Goal: Find specific page/section

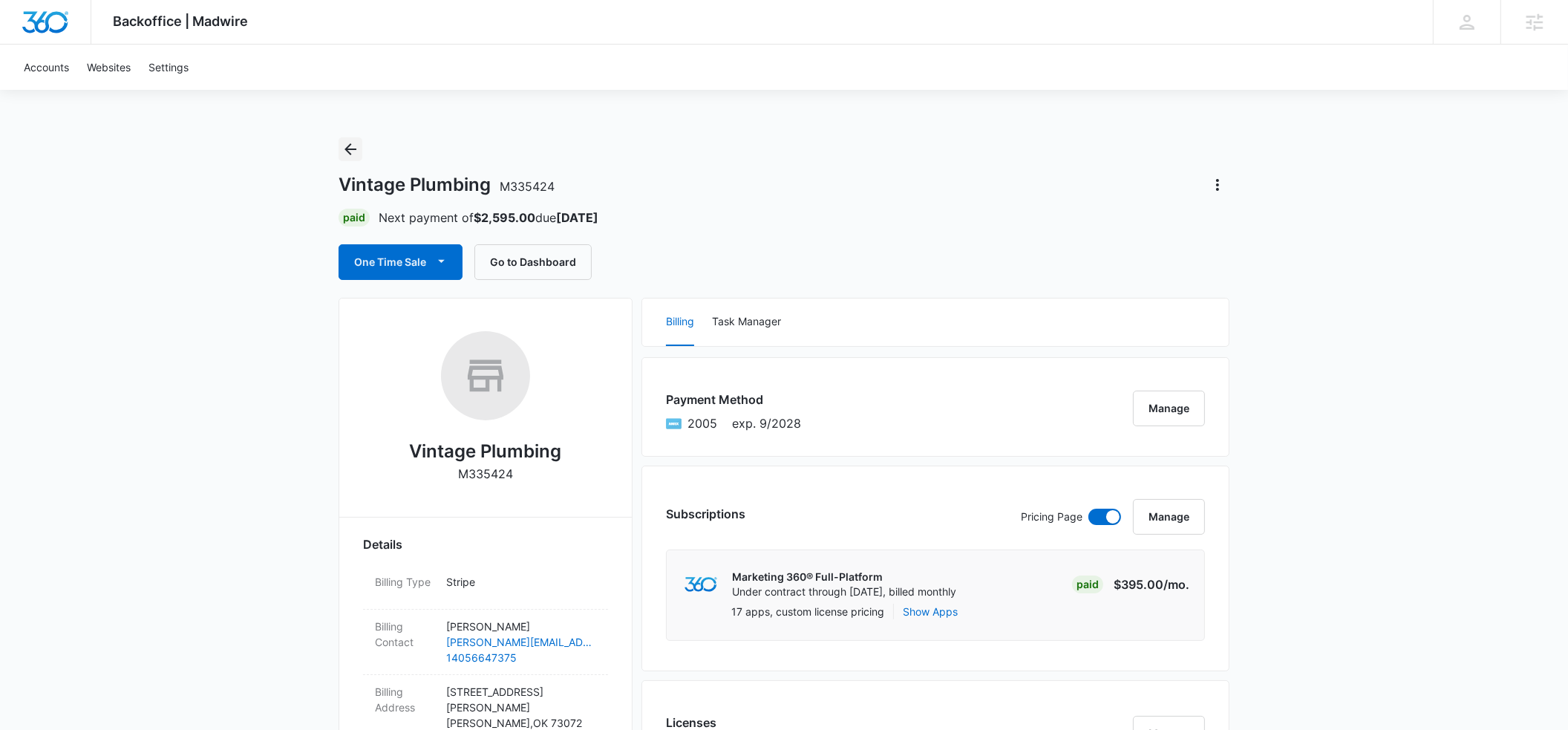
click at [352, 147] on icon "Back" at bounding box center [350, 149] width 17 height 17
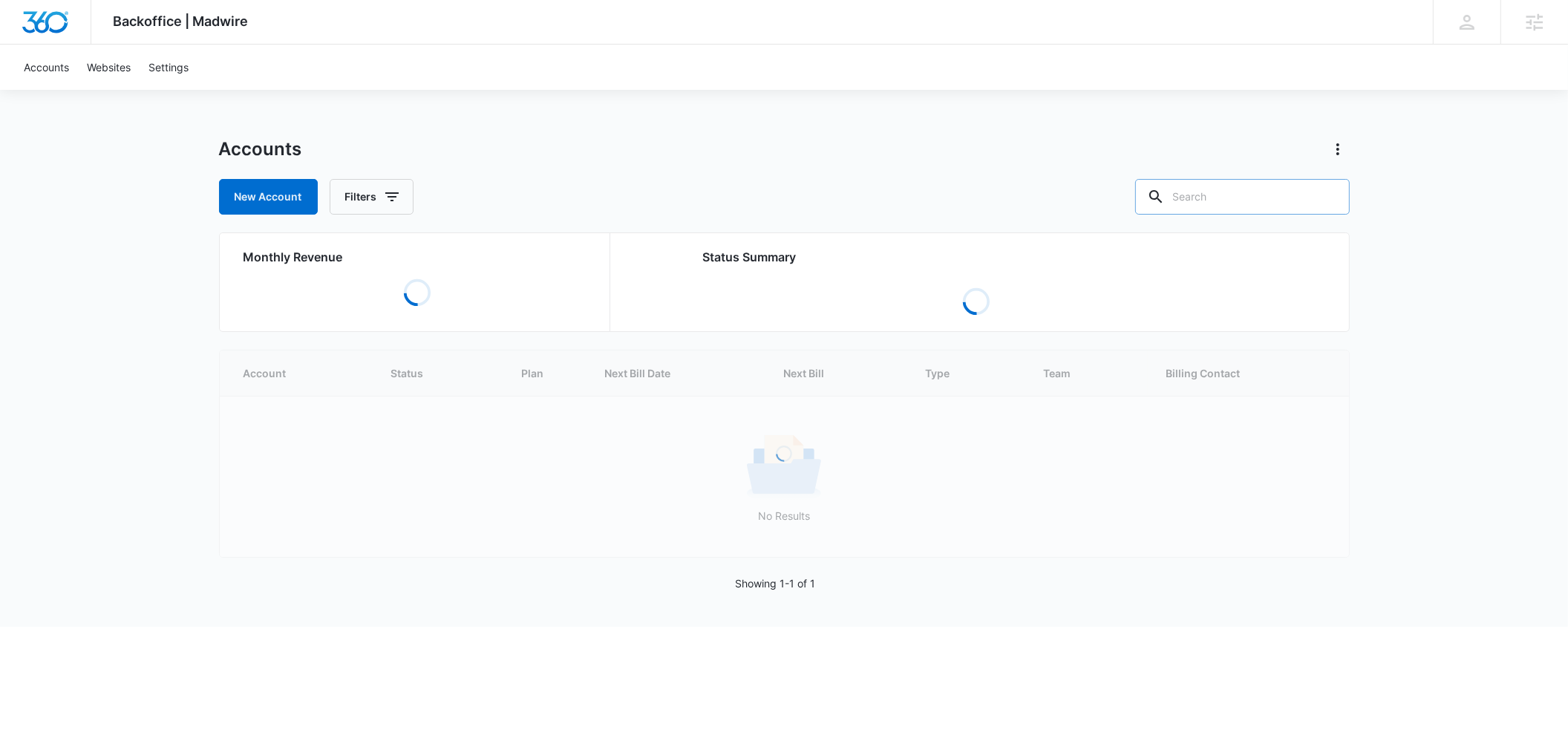
click at [1233, 202] on input "text" at bounding box center [1242, 196] width 214 height 36
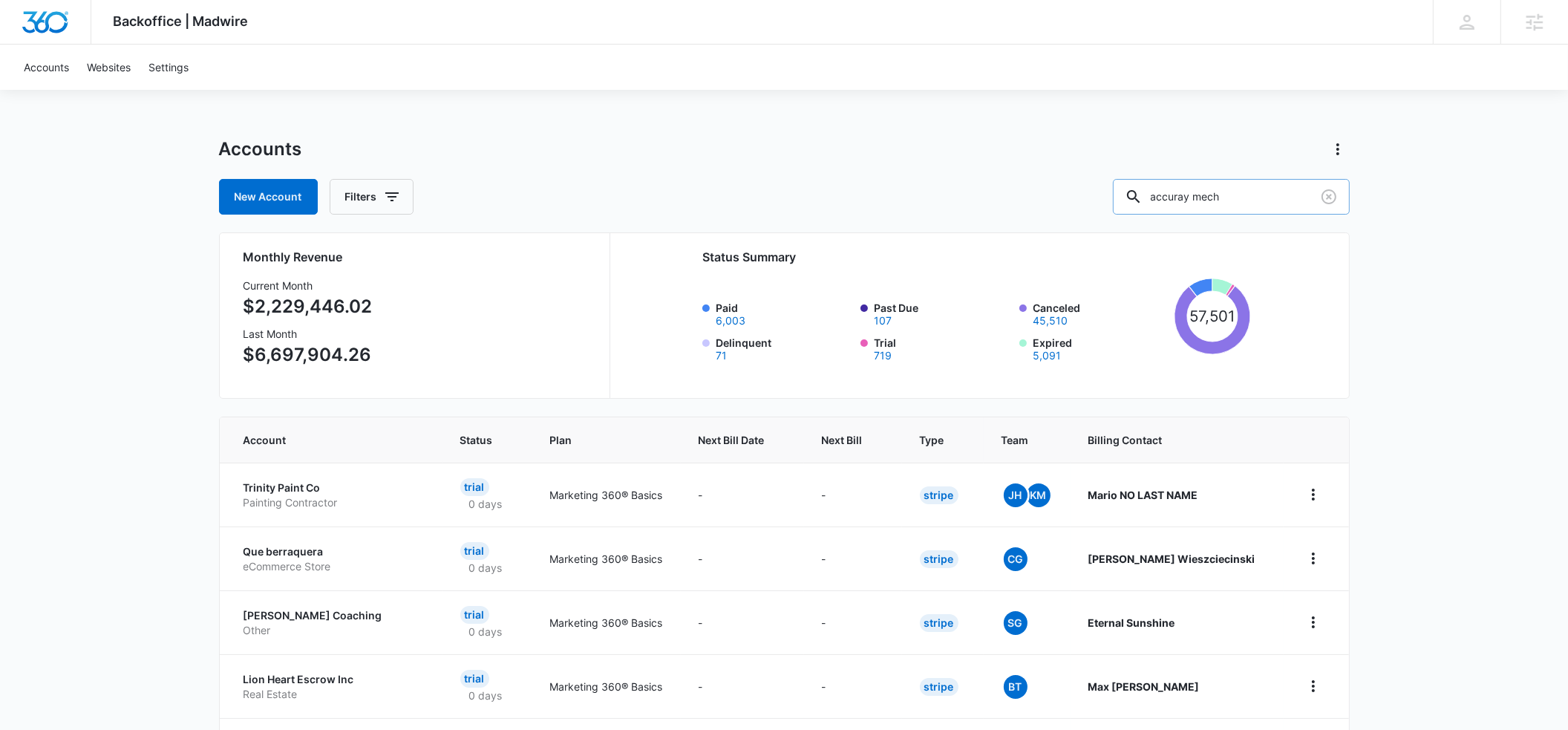
click at [1264, 201] on input "accuray mech" at bounding box center [1231, 196] width 236 height 36
type input "accuray mech"
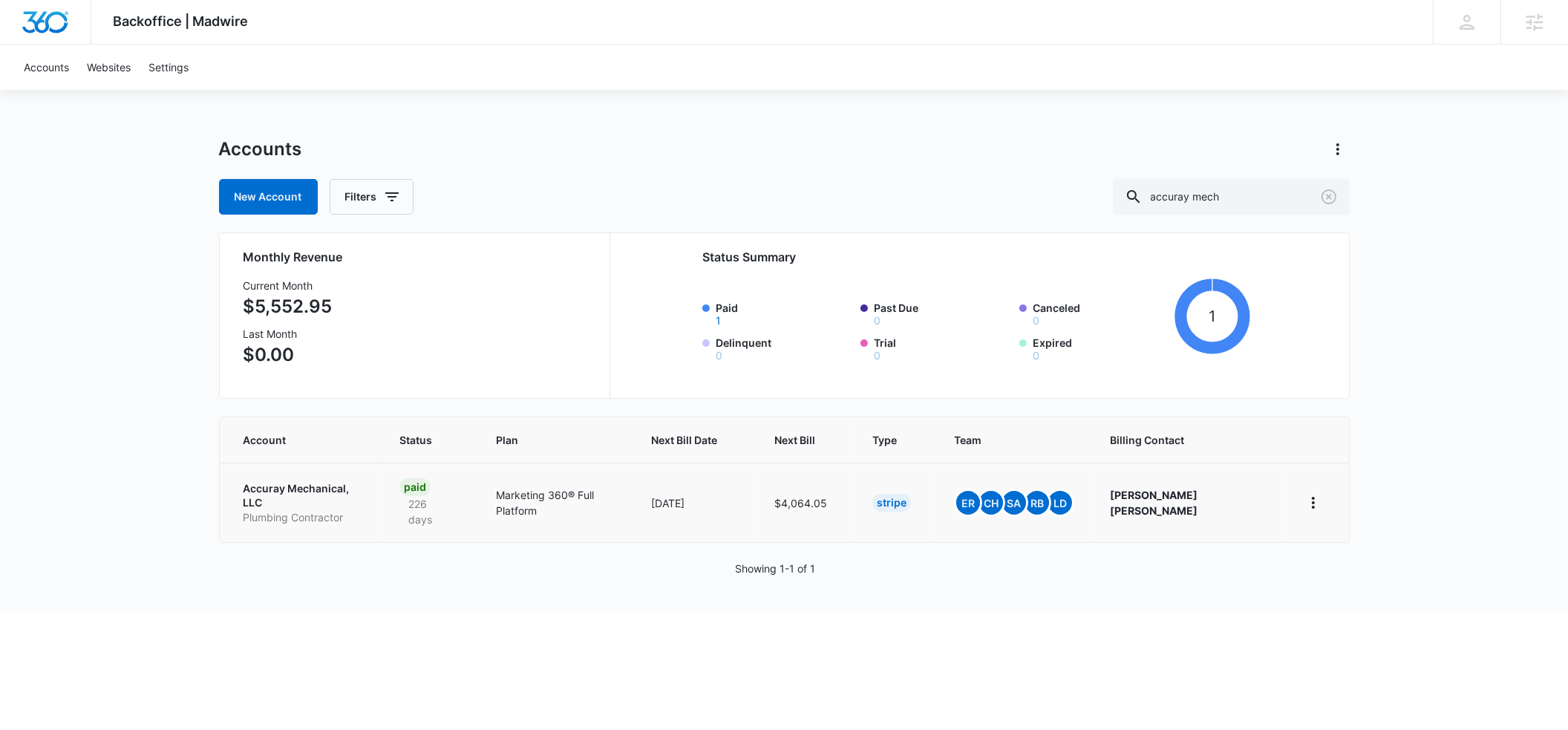
click at [269, 488] on p "Accuray Mechanical, LLC" at bounding box center [305, 495] width 121 height 29
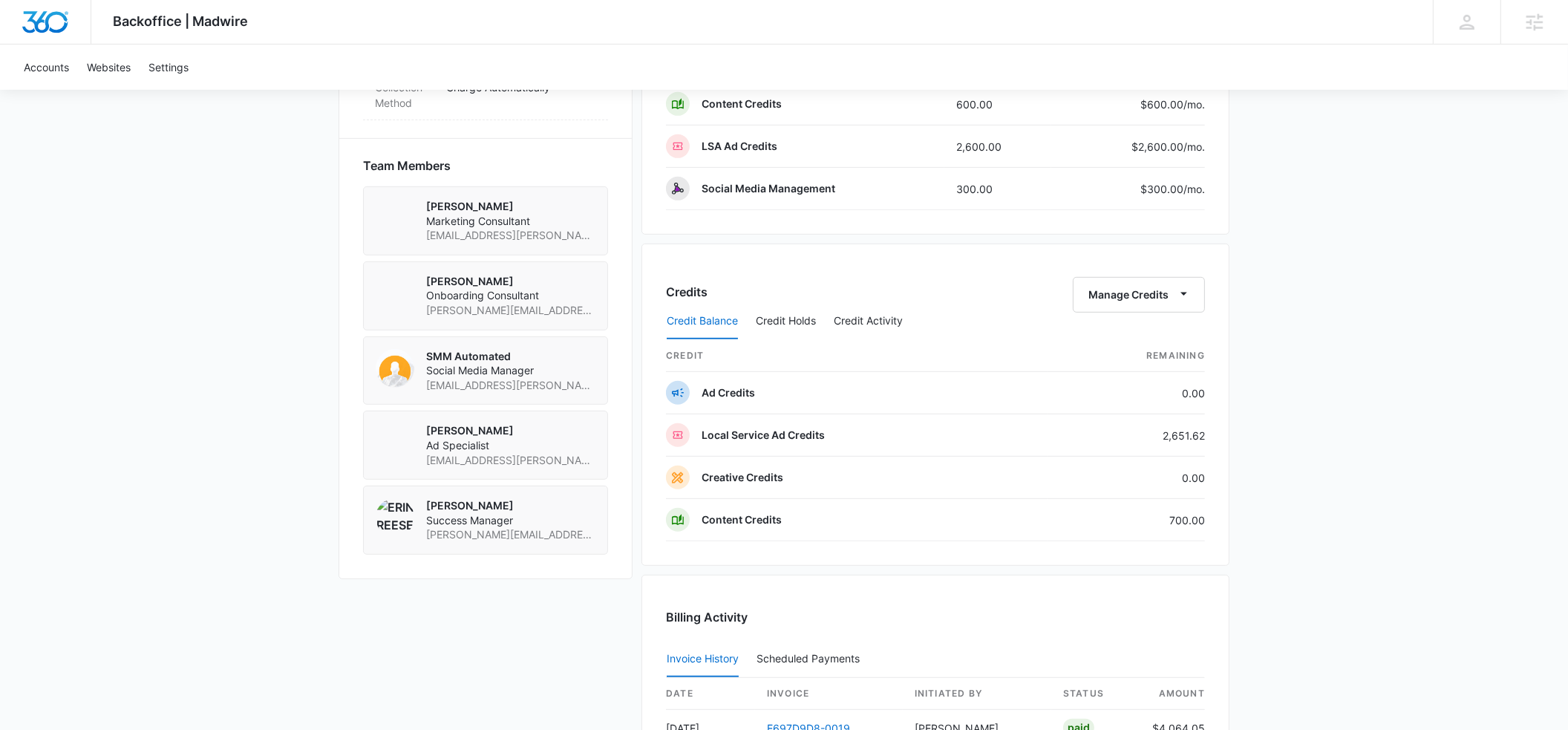
scroll to position [991, 0]
